Goal: Check status: Verify the current state of an ongoing process or item

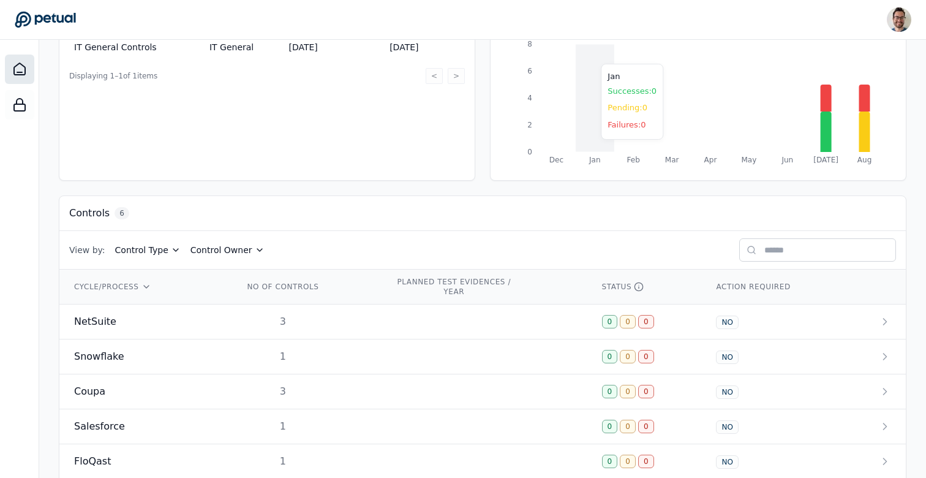
scroll to position [247, 0]
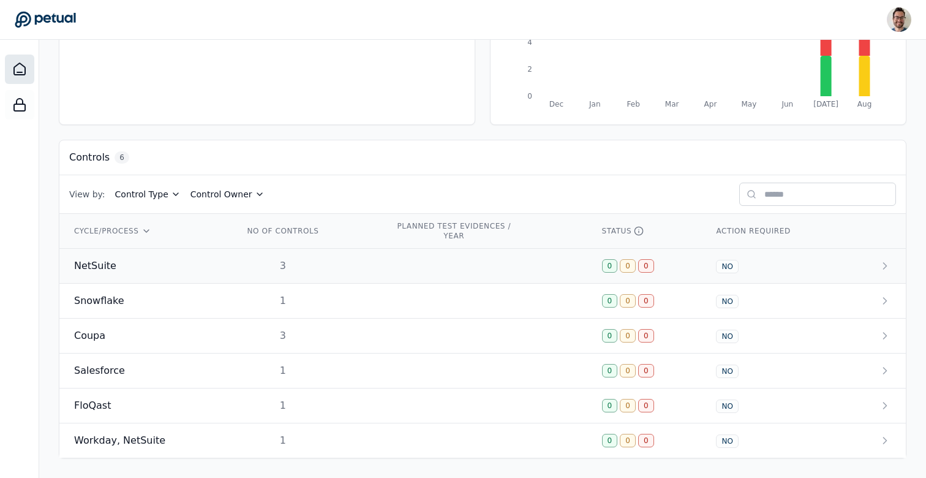
click at [99, 270] on span "NetSuite" at bounding box center [95, 265] width 42 height 15
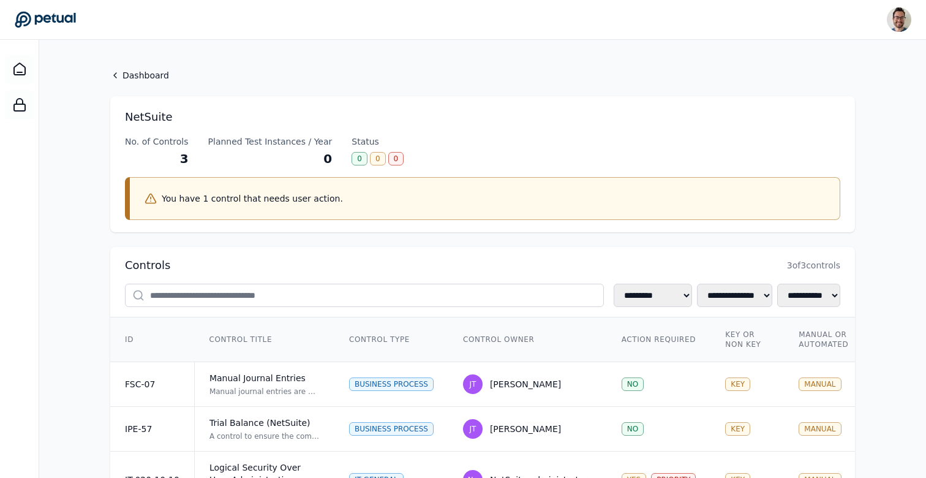
scroll to position [98, 0]
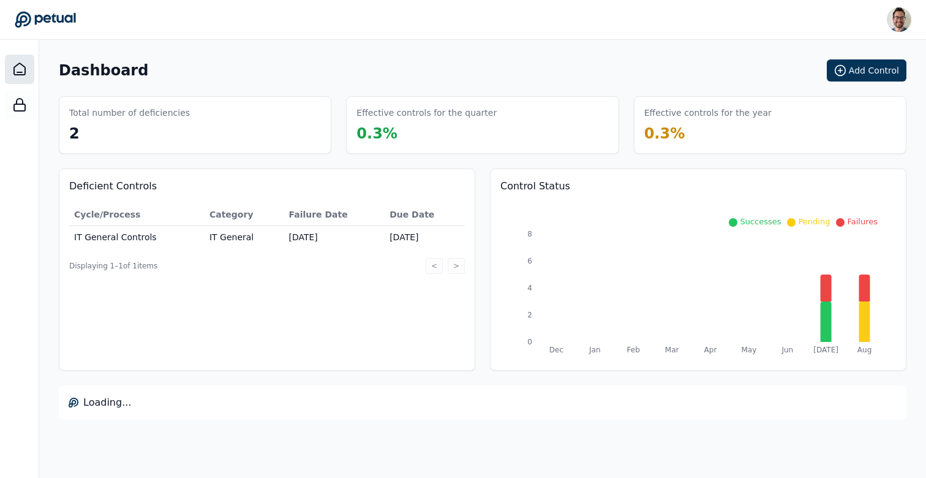
scroll to position [247, 0]
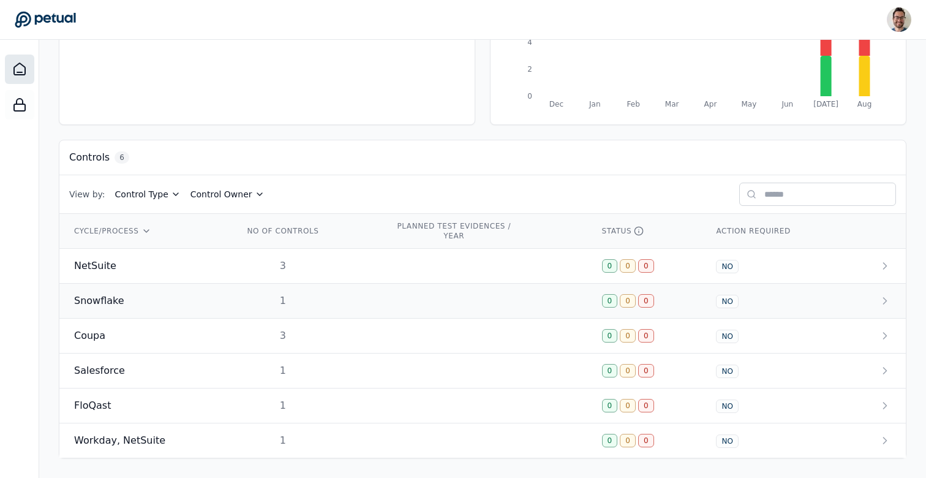
click at [141, 287] on td "Snowflake" at bounding box center [144, 301] width 170 height 35
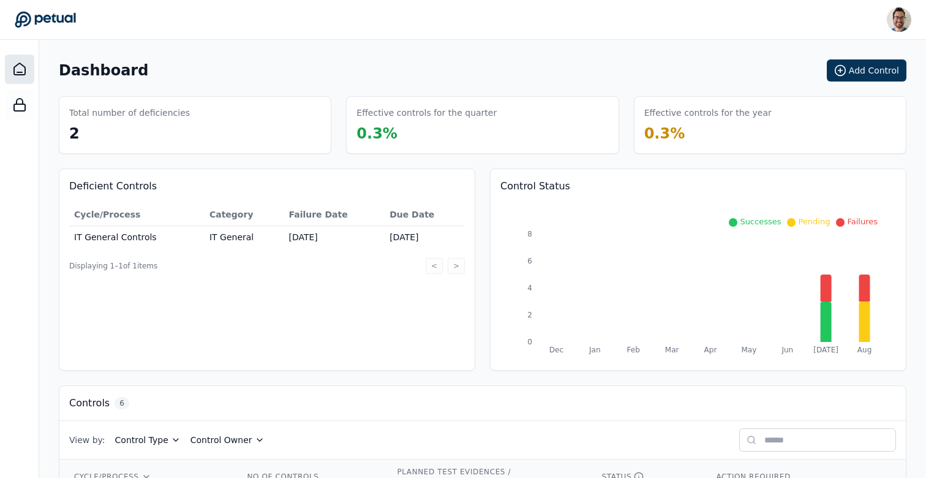
scroll to position [247, 0]
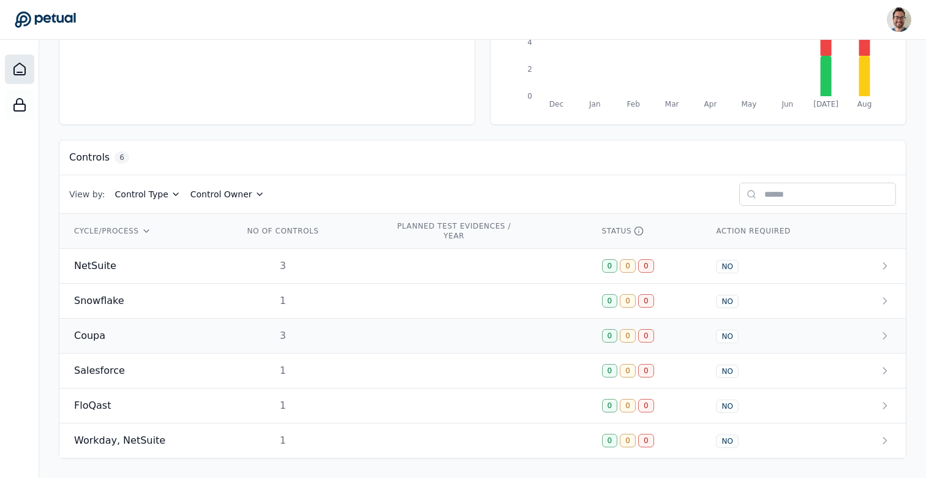
click at [138, 332] on div "Coupa" at bounding box center [144, 335] width 140 height 15
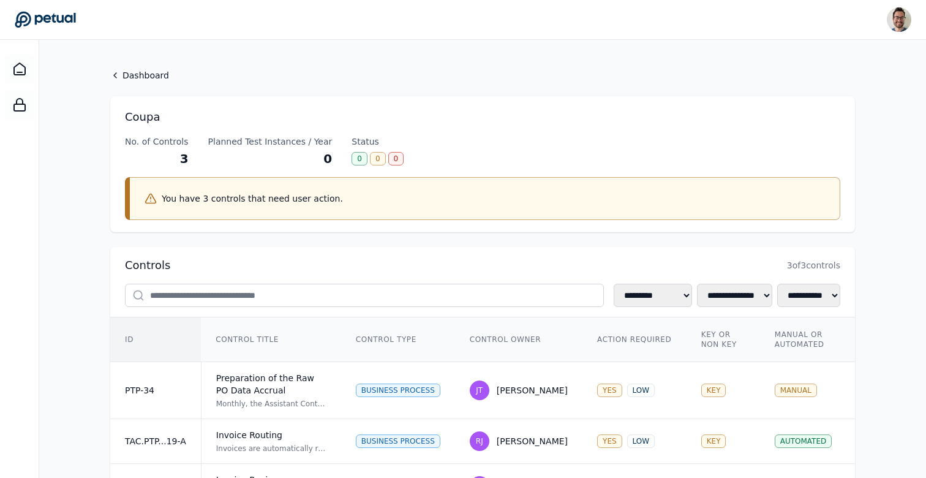
scroll to position [98, 0]
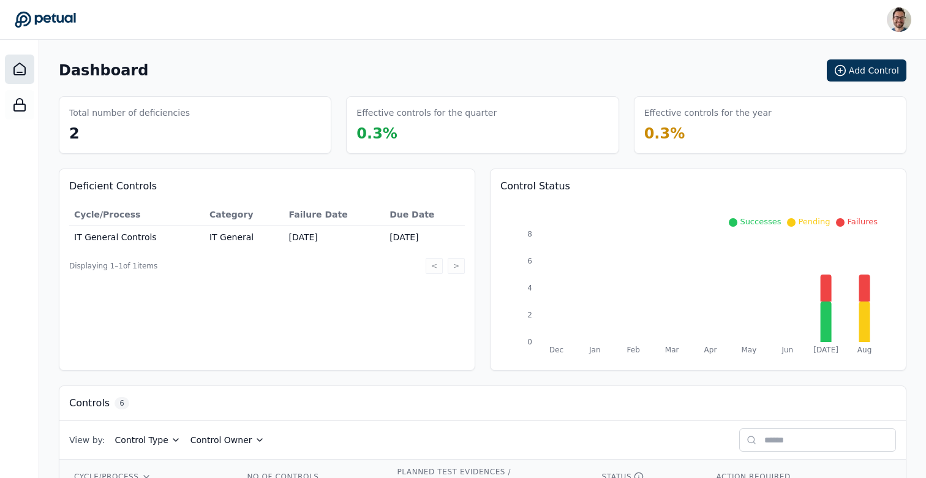
scroll to position [247, 0]
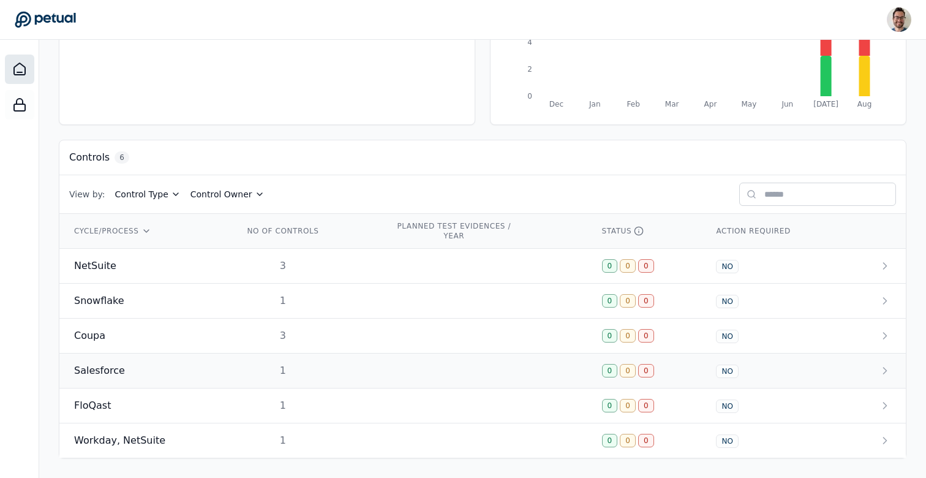
click at [156, 364] on div "Salesforce" at bounding box center [144, 370] width 140 height 15
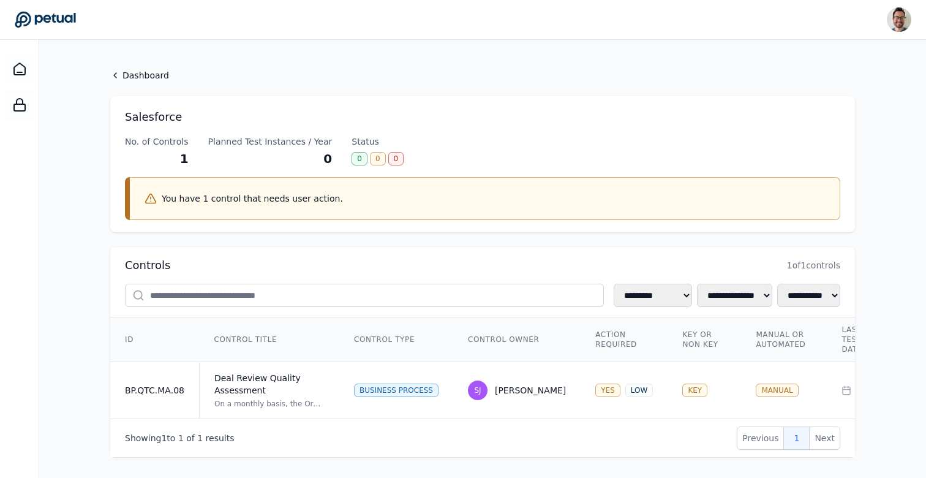
scroll to position [9, 0]
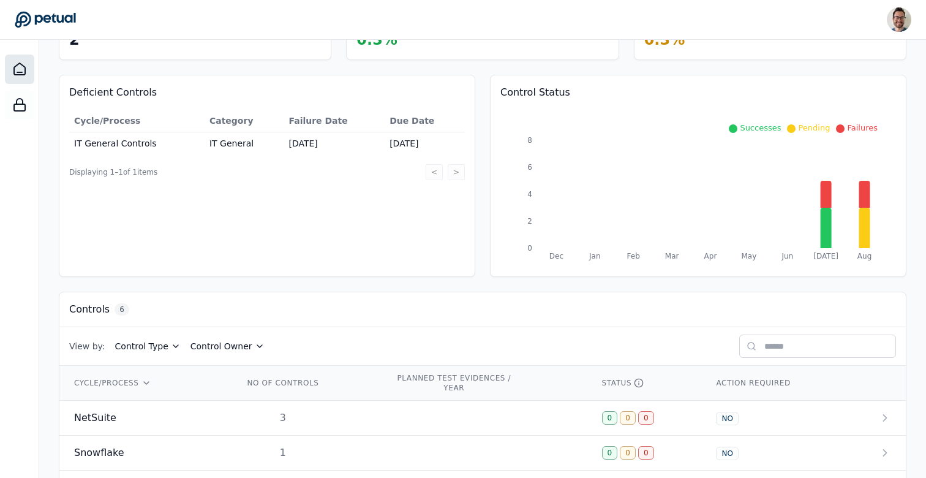
scroll to position [247, 0]
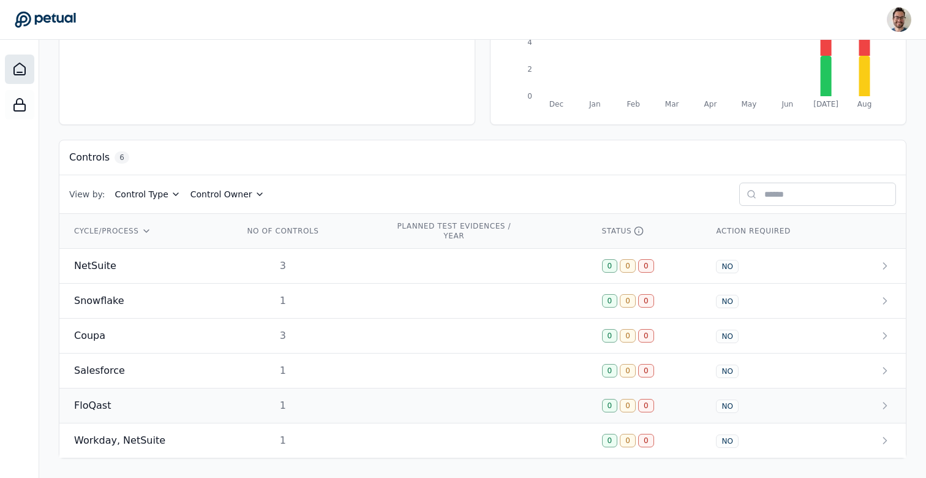
click at [133, 412] on td "FloQast" at bounding box center [144, 405] width 170 height 35
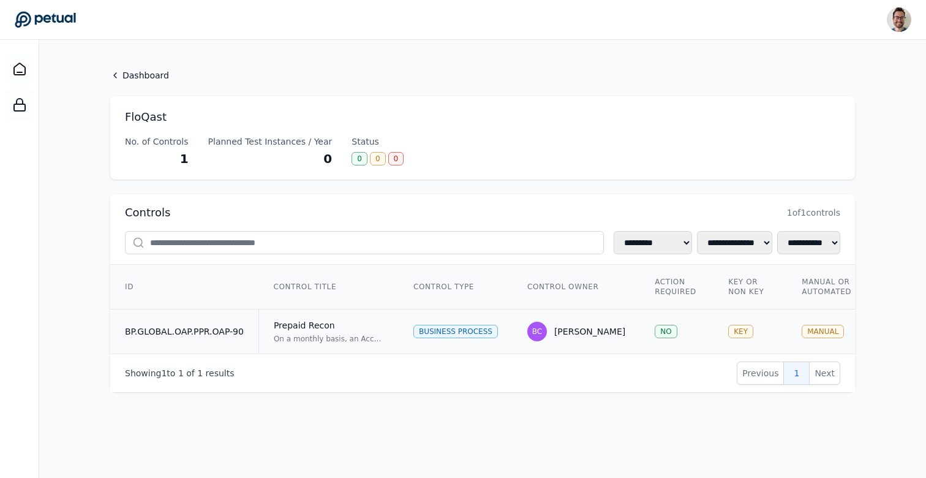
click at [295, 339] on div "On a monthly basis, an Accounting Team Reviewer reviews the Prepaid reconciliat…" at bounding box center [329, 339] width 110 height 10
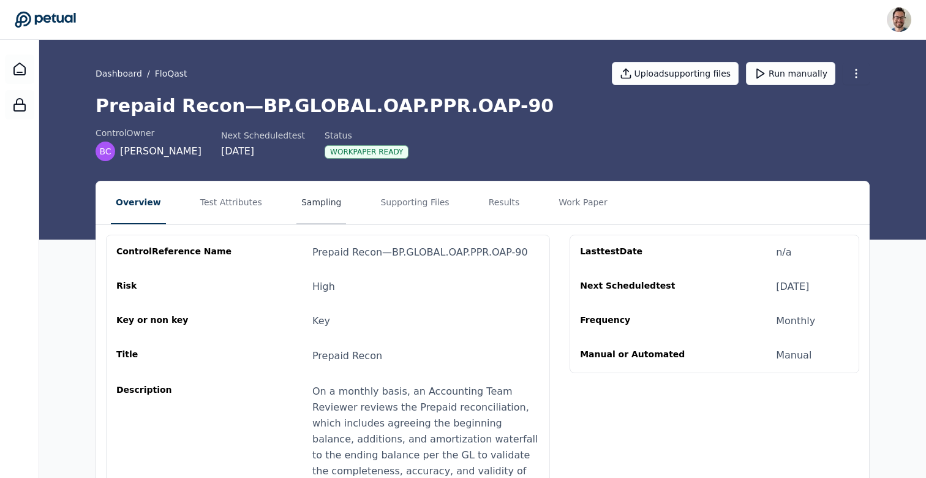
click at [303, 208] on button "Sampling" at bounding box center [321, 202] width 50 height 43
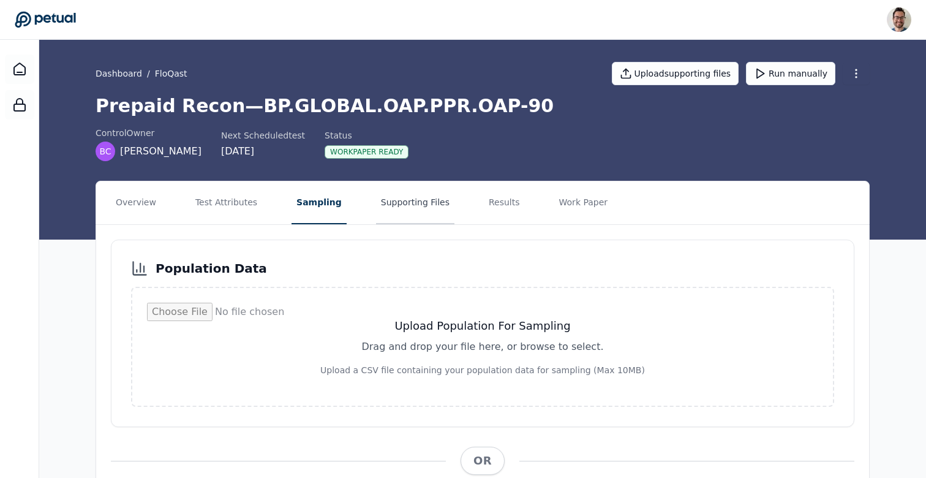
click at [380, 214] on button "Supporting Files" at bounding box center [415, 202] width 78 height 43
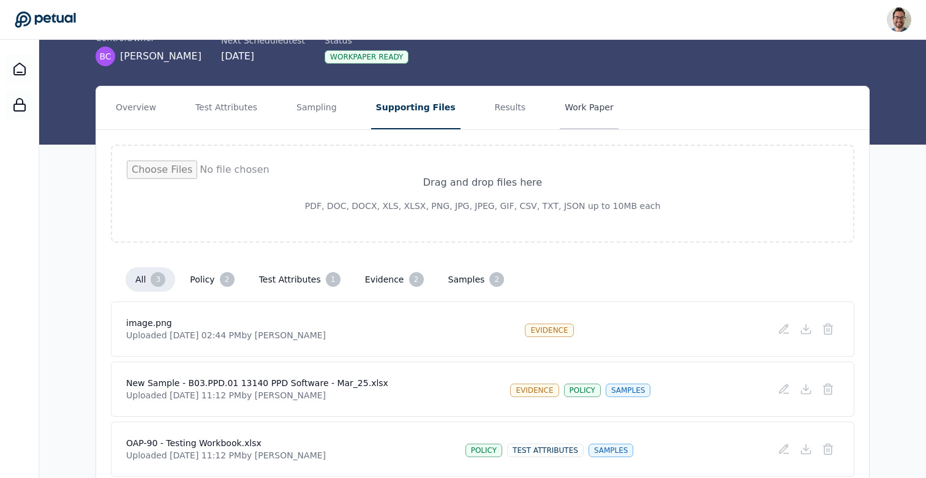
scroll to position [148, 0]
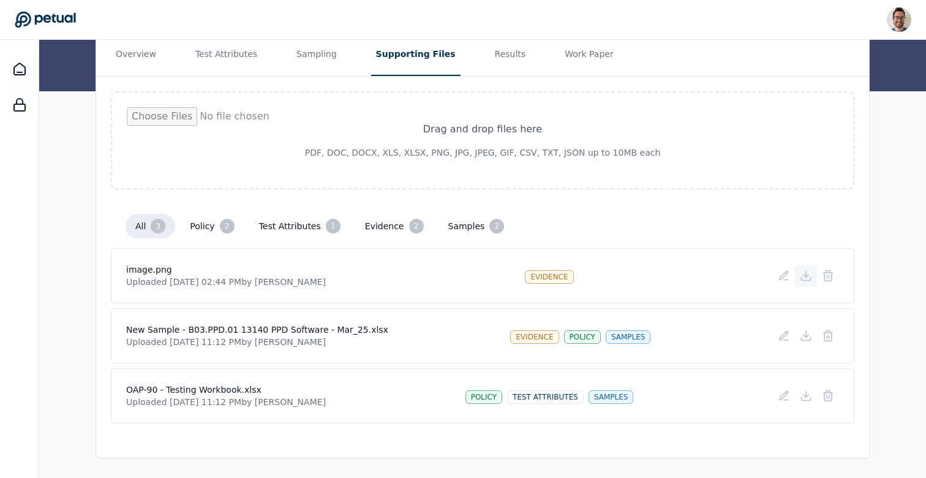
click at [805, 274] on icon at bounding box center [806, 275] width 12 height 12
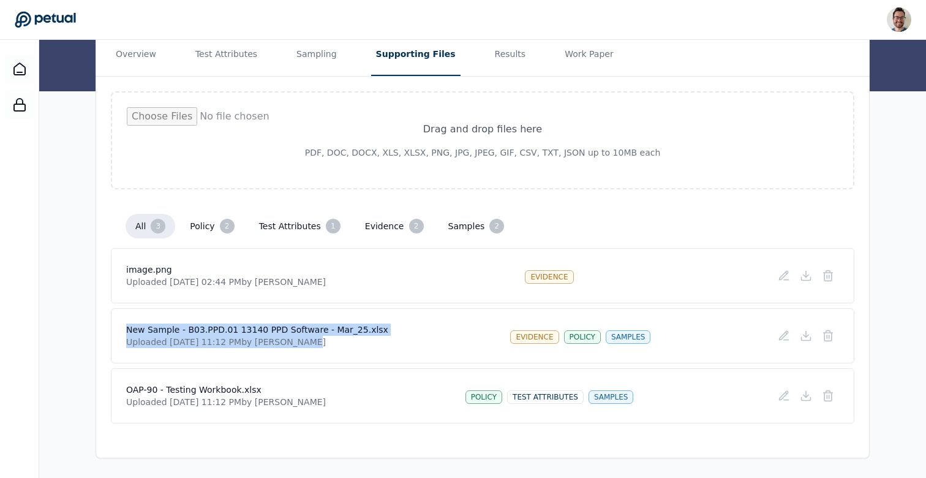
drag, startPoint x: 112, startPoint y: 329, endPoint x: 423, endPoint y: 340, distance: 310.7
click at [423, 340] on div "New Sample - B03.PPD.01 13140 PPD Software - Mar_25.xlsx Uploaded [DATE] 11:12 …" at bounding box center [482, 335] width 743 height 55
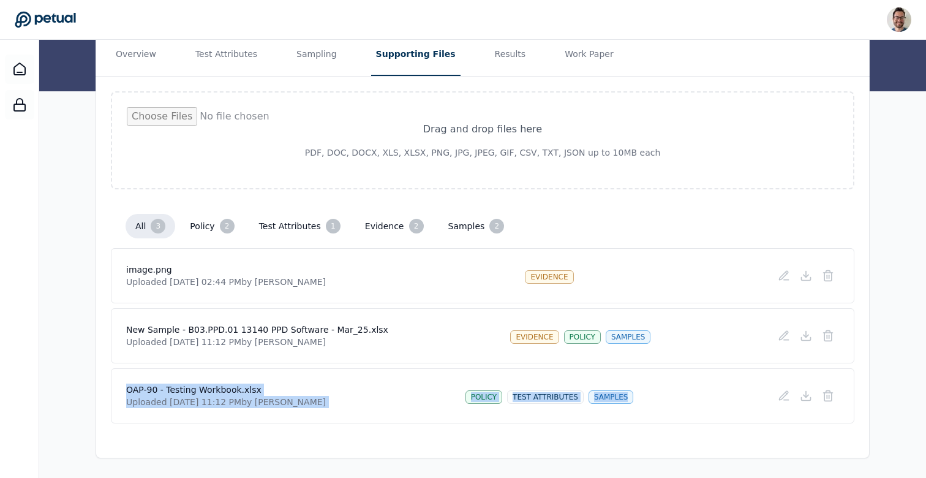
drag, startPoint x: 124, startPoint y: 392, endPoint x: 257, endPoint y: 426, distance: 136.6
click at [257, 427] on div "Drag and drop files here PDF, DOC, DOCX, XLS, XLSX, PNG, JPG, JPEG, GIF, CSV, T…" at bounding box center [482, 257] width 773 height 361
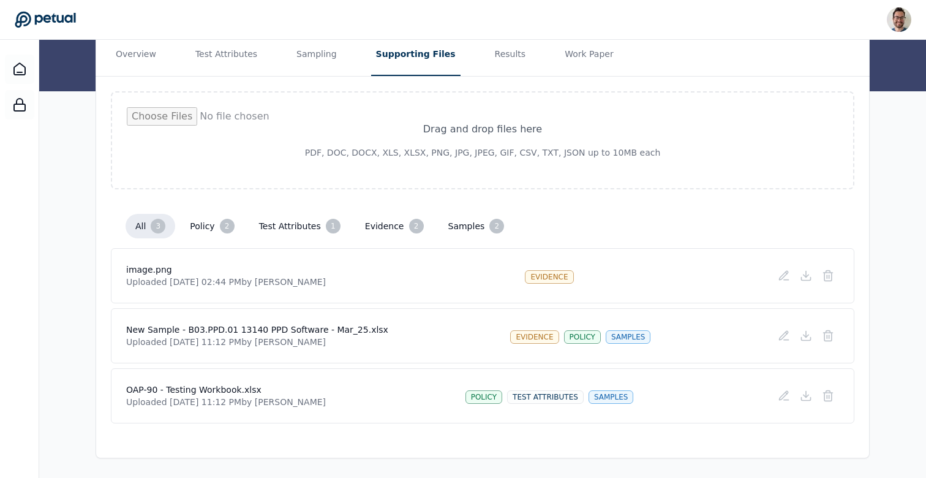
click at [257, 426] on div "Drag and drop files here PDF, DOC, DOCX, XLS, XLSX, PNG, JPG, JPEG, GIF, CSV, T…" at bounding box center [482, 257] width 773 height 361
drag, startPoint x: 119, startPoint y: 392, endPoint x: 319, endPoint y: 407, distance: 200.2
click at [319, 407] on div "OAP-90 - Testing Workbook.xlsx Uploaded [DATE] 11:12 PM by [PERSON_NAME] policy…" at bounding box center [482, 395] width 743 height 55
click at [336, 406] on div "OAP-90 - Testing Workbook.xlsx Uploaded [DATE] 11:12 PM by [PERSON_NAME] policy…" at bounding box center [482, 395] width 713 height 24
click at [810, 398] on icon at bounding box center [806, 395] width 12 height 12
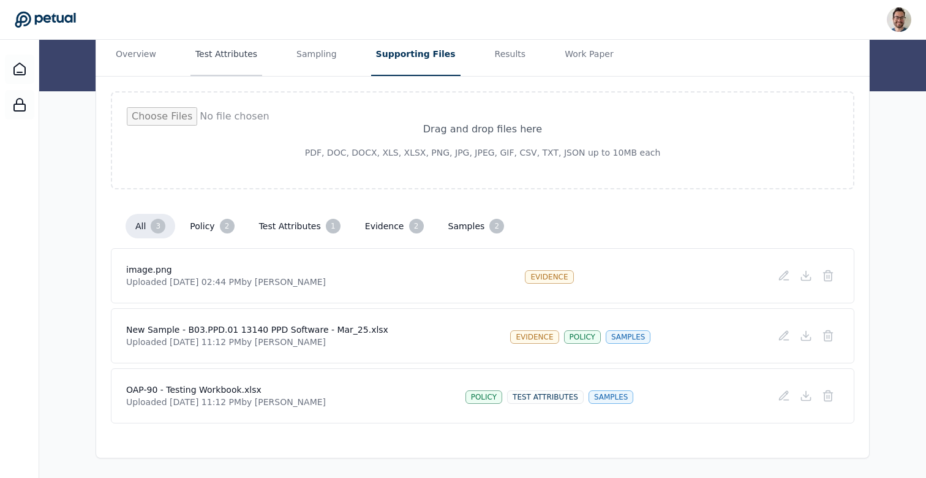
click at [224, 52] on button "Test Attributes" at bounding box center [226, 54] width 72 height 43
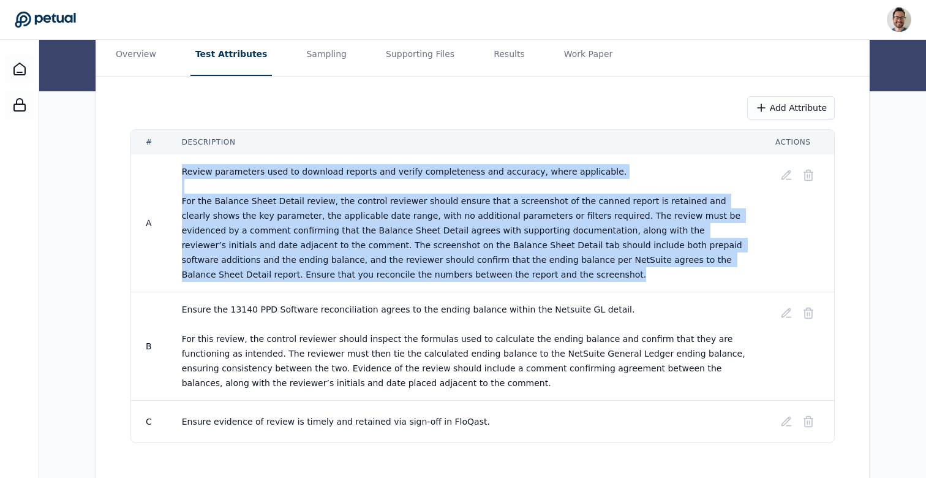
drag, startPoint x: 389, startPoint y: 280, endPoint x: 177, endPoint y: 170, distance: 238.8
click at [177, 170] on td "Review parameters used to download reports and verify completeness and accuracy…" at bounding box center [463, 223] width 593 height 138
click at [274, 247] on span "Review parameters used to download reports and verify completeness and accuracy…" at bounding box center [463, 223] width 563 height 113
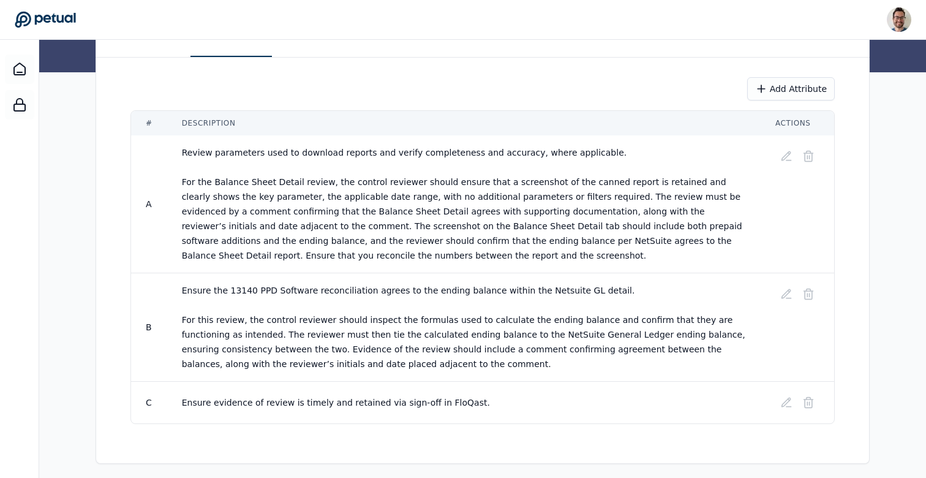
scroll to position [173, 0]
